Goal: Task Accomplishment & Management: Use online tool/utility

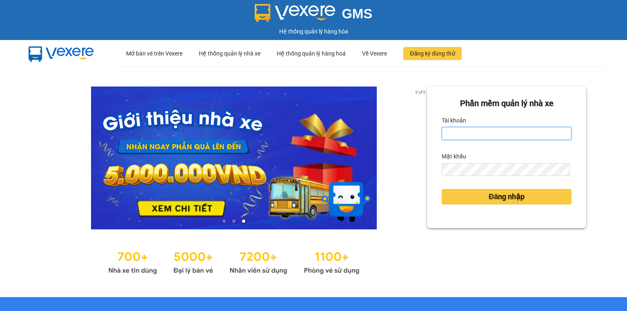
drag, startPoint x: 487, startPoint y: 134, endPoint x: 490, endPoint y: 140, distance: 6.8
click at [487, 134] on input "Tài khoản" at bounding box center [507, 133] width 130 height 13
type input "vang.lienhung"
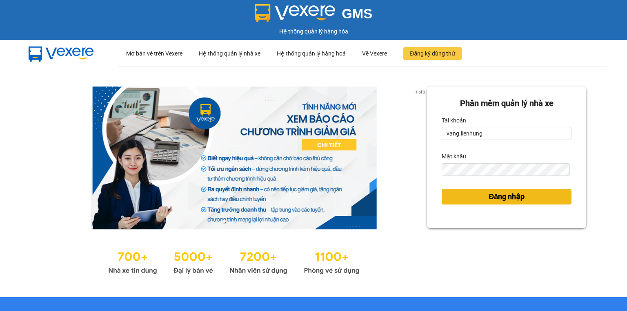
click at [498, 197] on span "Đăng nhập" at bounding box center [507, 196] width 36 height 11
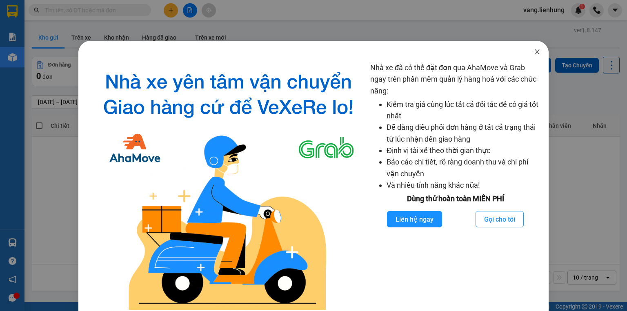
click at [534, 52] on icon "close" at bounding box center [537, 52] width 7 height 7
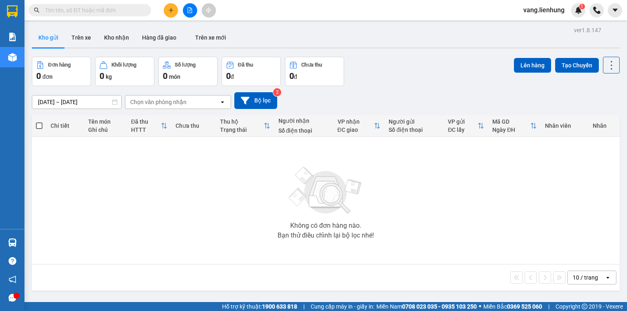
click at [84, 12] on input "text" at bounding box center [93, 10] width 96 height 9
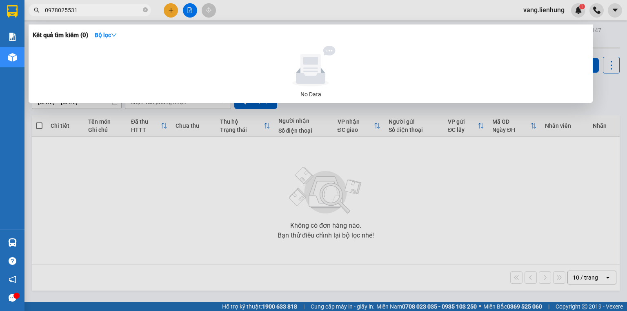
drag, startPoint x: 76, startPoint y: 8, endPoint x: 36, endPoint y: 10, distance: 40.1
click at [36, 10] on div "0978025531" at bounding box center [79, 10] width 159 height 12
type input "0978025531"
click at [145, 9] on icon "close-circle" at bounding box center [145, 9] width 5 height 5
